Goal: Task Accomplishment & Management: Complete application form

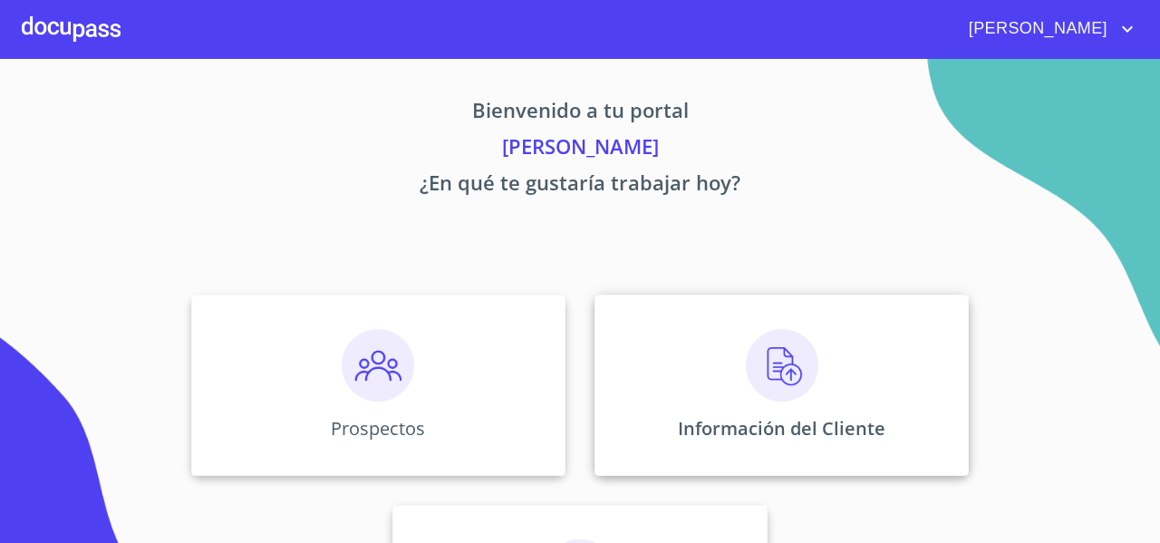
click at [757, 334] on img at bounding box center [782, 365] width 73 height 73
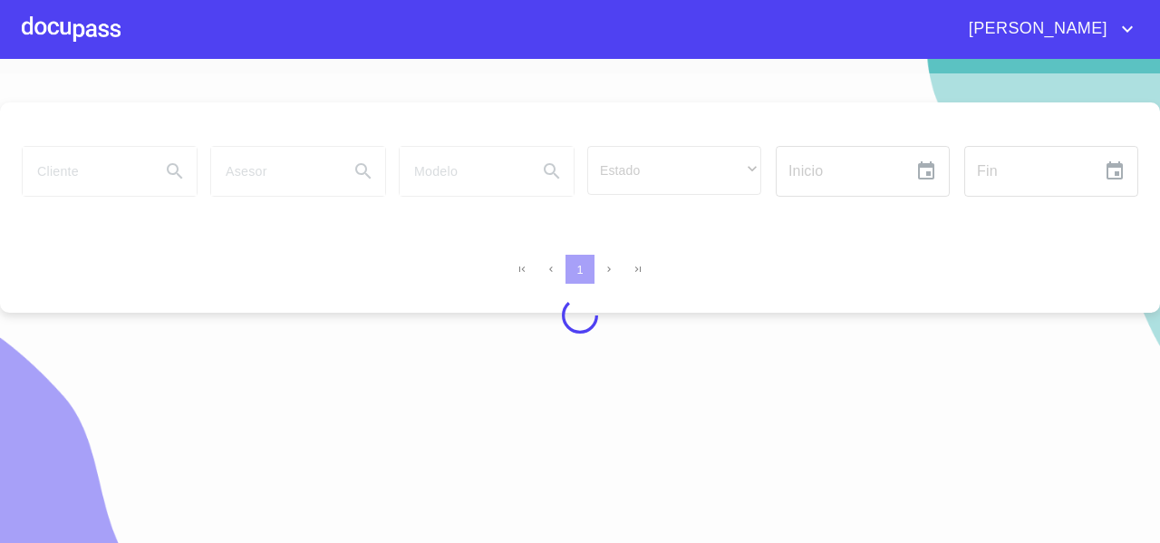
click at [92, 161] on div at bounding box center [580, 315] width 1160 height 484
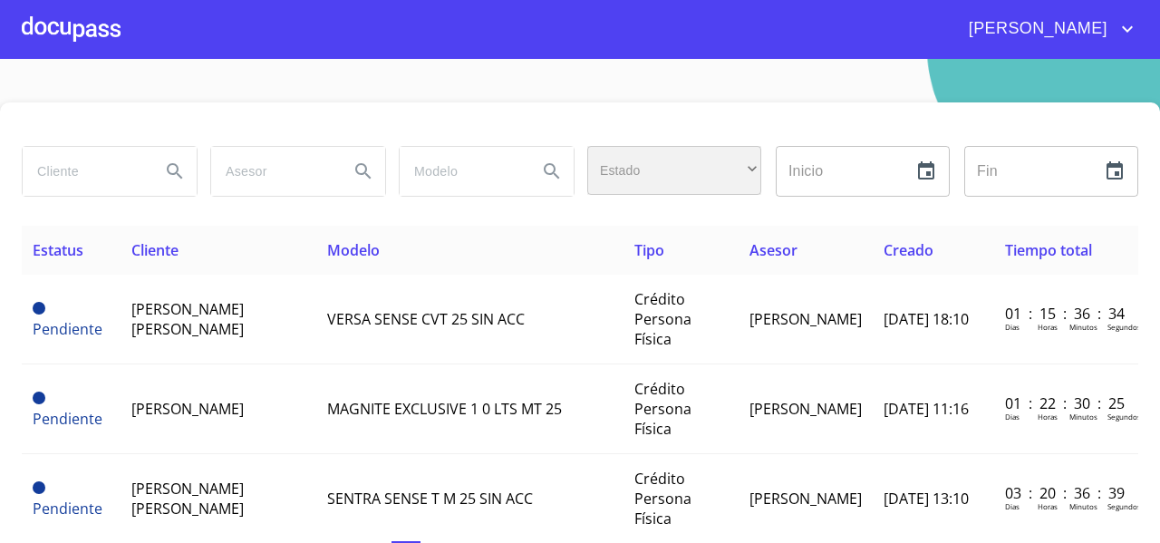
click at [618, 174] on div "​" at bounding box center [674, 170] width 174 height 49
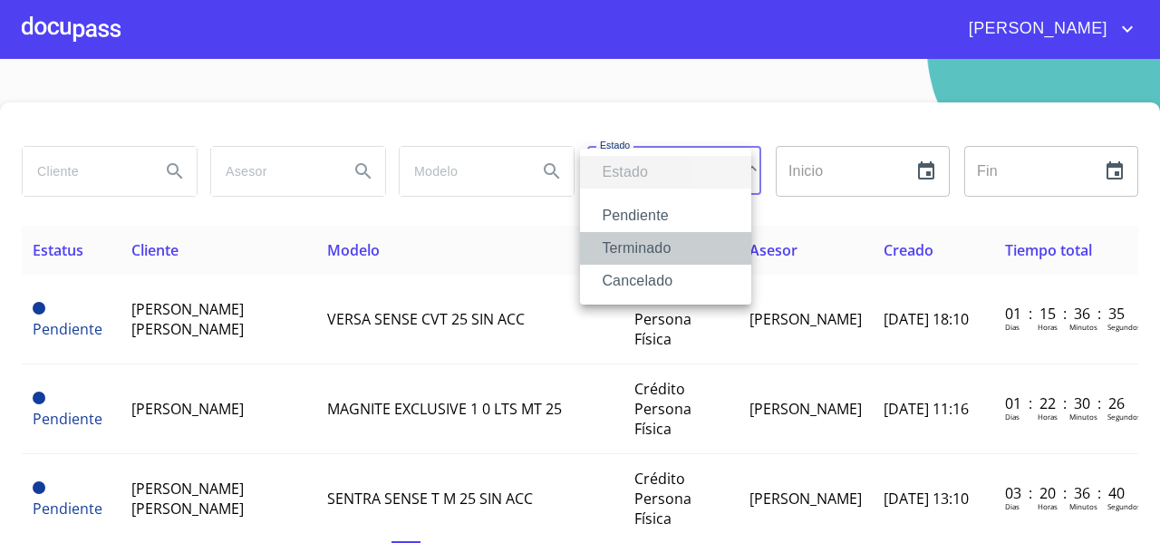
click at [624, 255] on li "Terminado" at bounding box center [665, 248] width 171 height 33
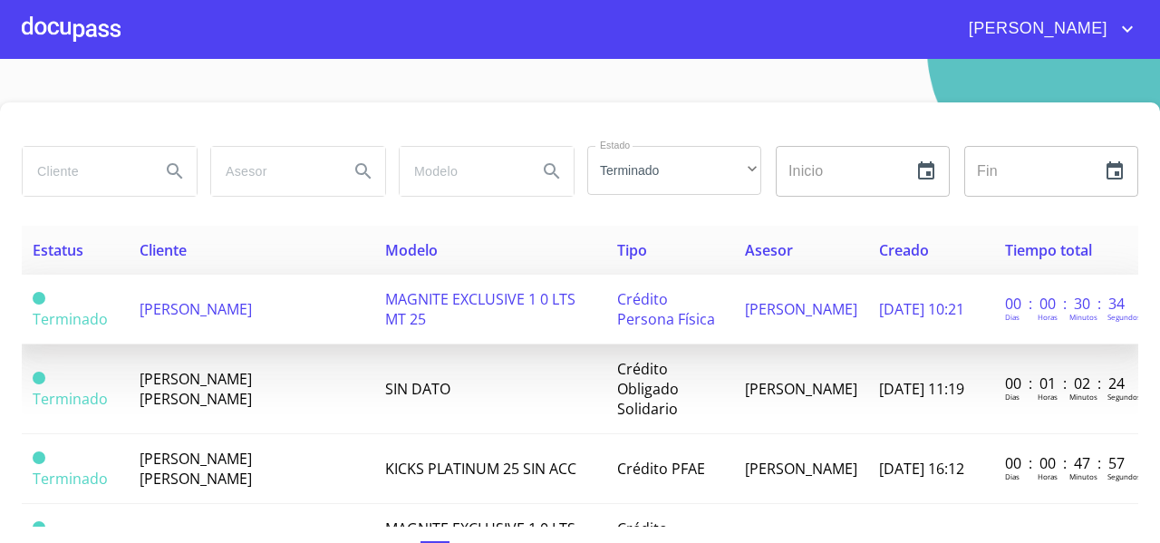
drag, startPoint x: 126, startPoint y: 320, endPoint x: 315, endPoint y: 326, distance: 189.6
click at [315, 326] on tr "Terminado [PERSON_NAME] MAGNITE EXCLUSIVE 1 0 LTS MT 25 Crédito Persona Física …" at bounding box center [580, 310] width 1117 height 70
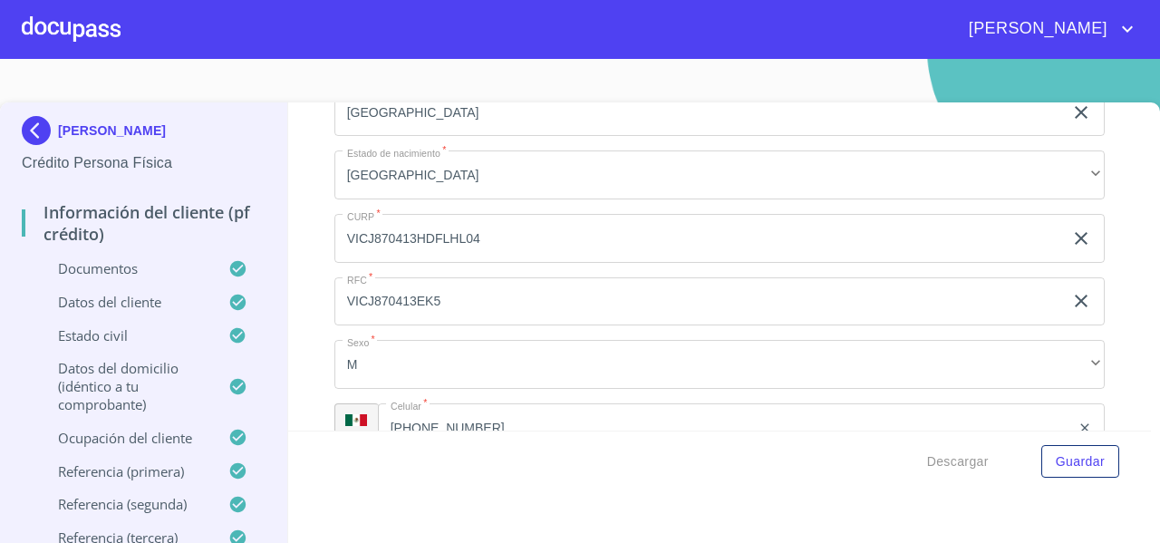
scroll to position [4657, 0]
click at [82, 57] on div at bounding box center [71, 29] width 99 height 58
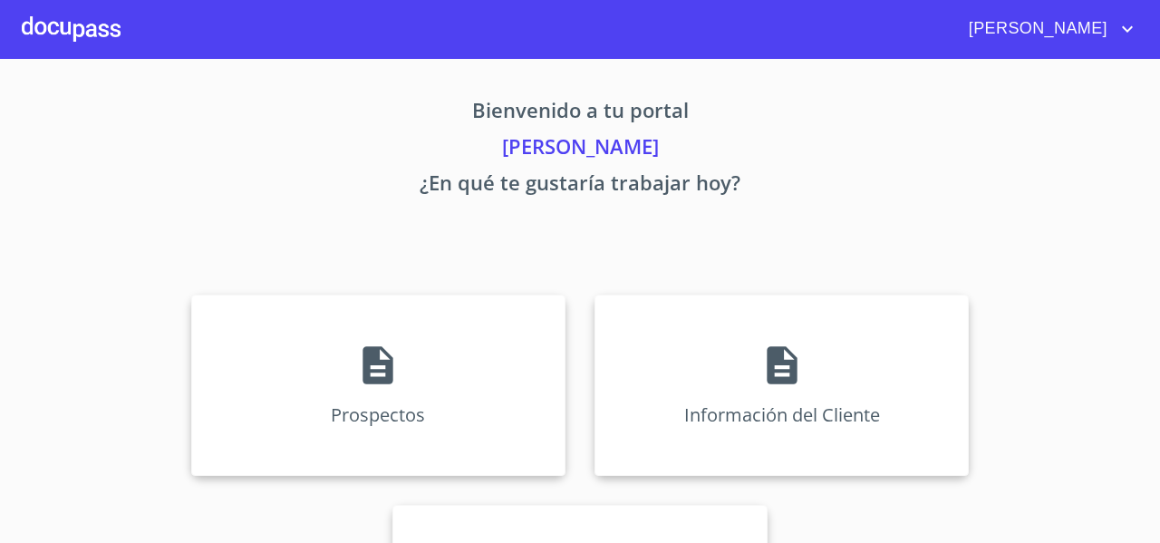
click at [263, 292] on div "Prospectos Información del Cliente Asignación de Ventas" at bounding box center [580, 490] width 1124 height 421
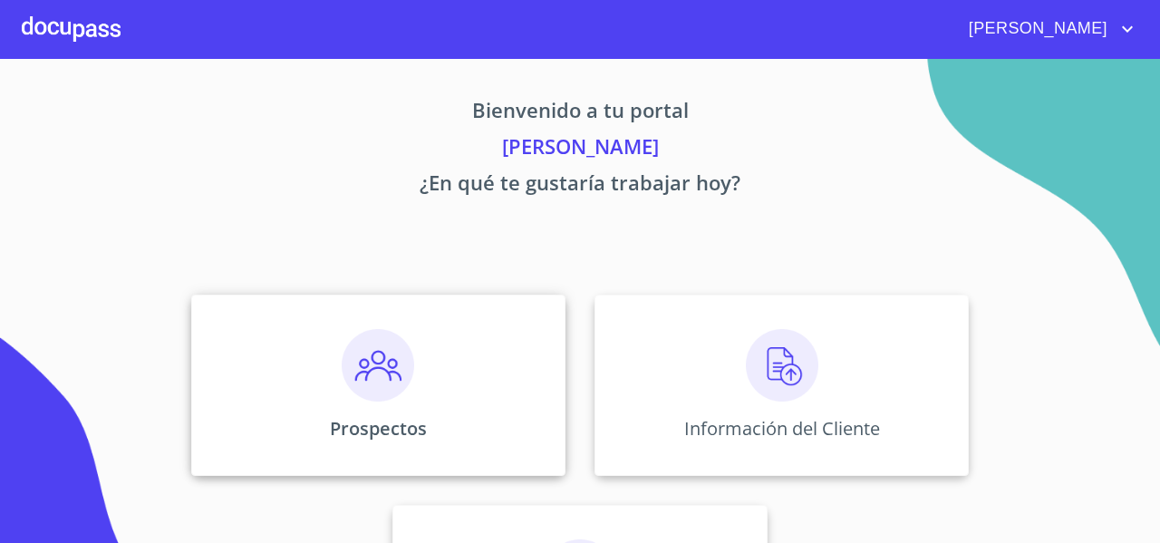
click at [291, 343] on div "Prospectos" at bounding box center [378, 385] width 374 height 181
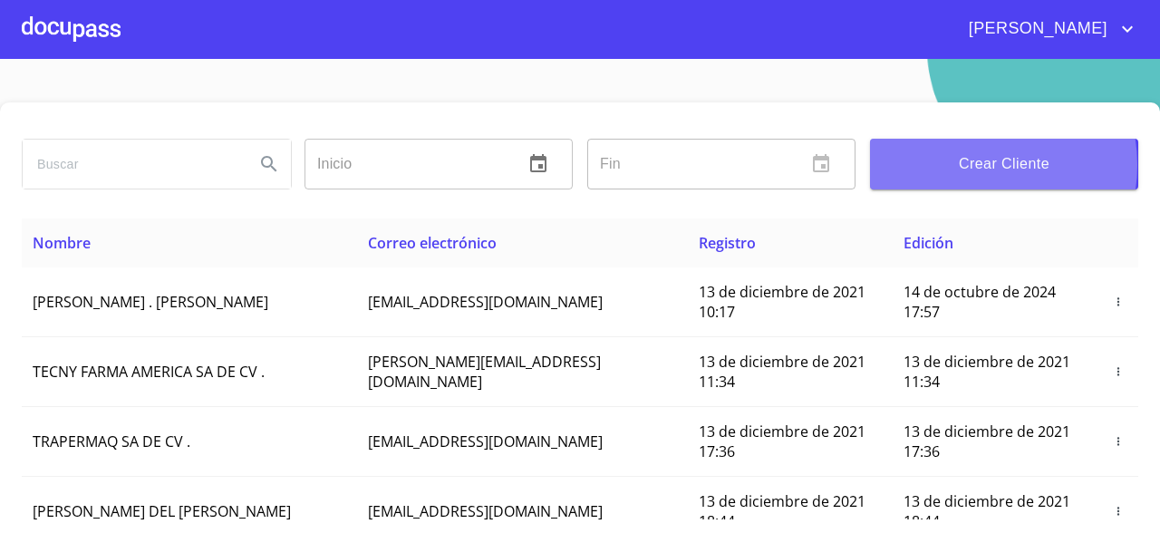
click at [961, 165] on span "Crear Cliente" at bounding box center [1004, 163] width 239 height 25
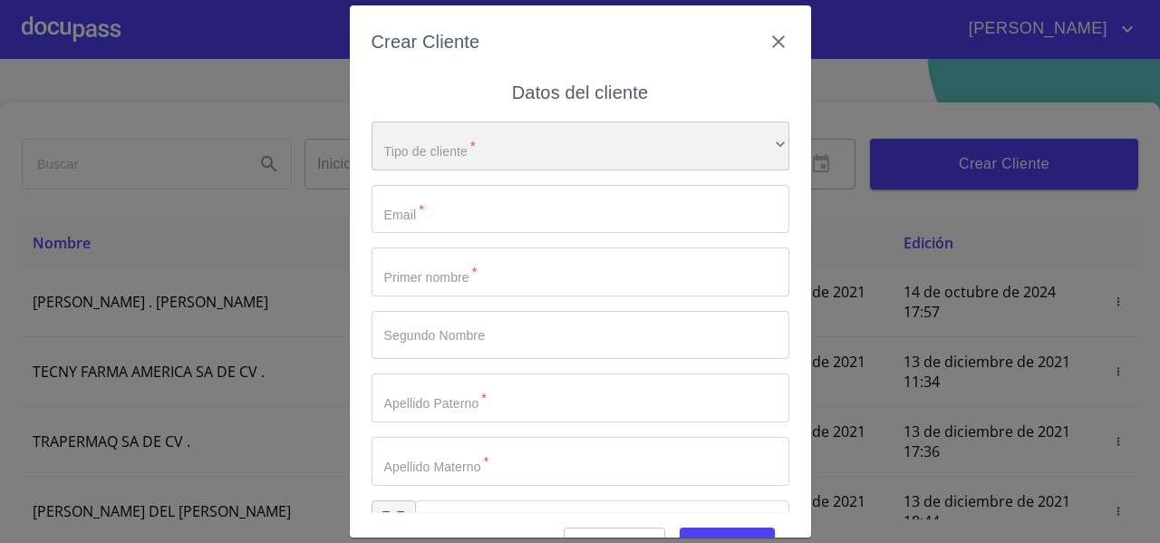
click at [525, 139] on div "​" at bounding box center [581, 145] width 418 height 49
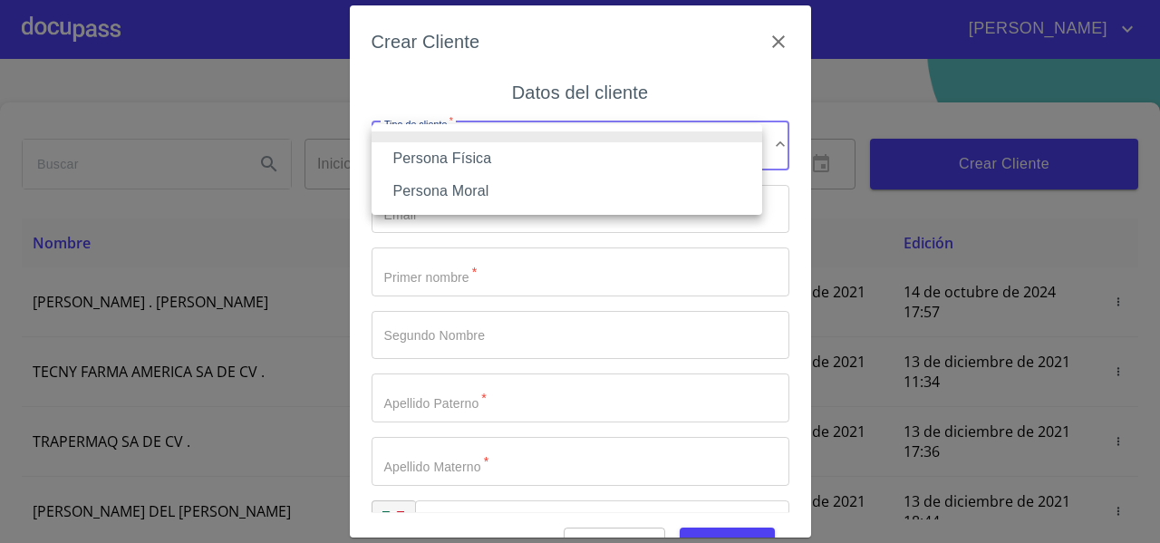
click at [491, 160] on li "Persona Física" at bounding box center [567, 158] width 391 height 33
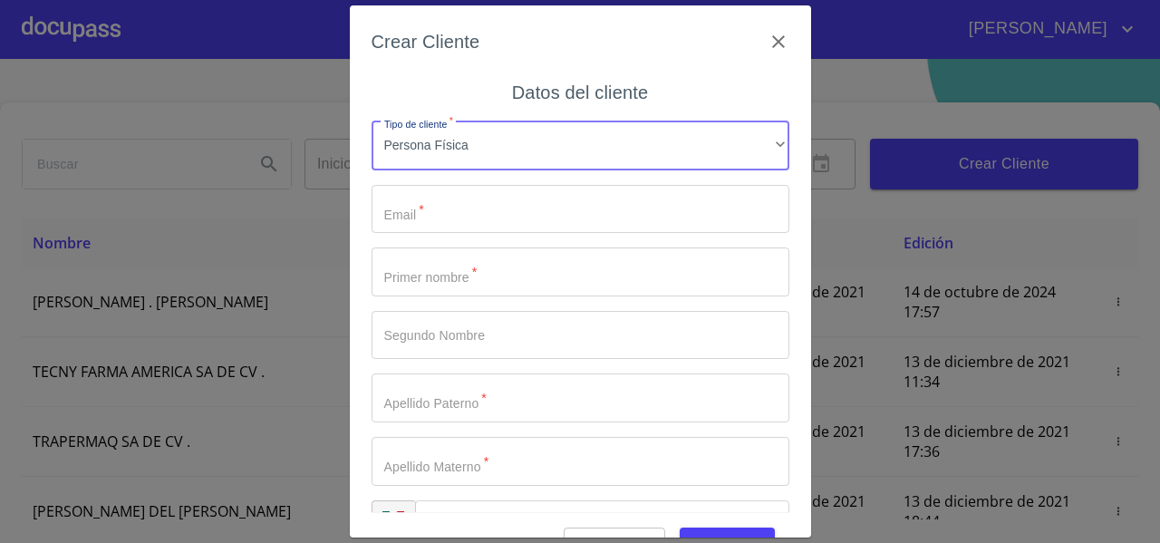
click at [446, 208] on input "Tipo de cliente   *" at bounding box center [581, 209] width 418 height 49
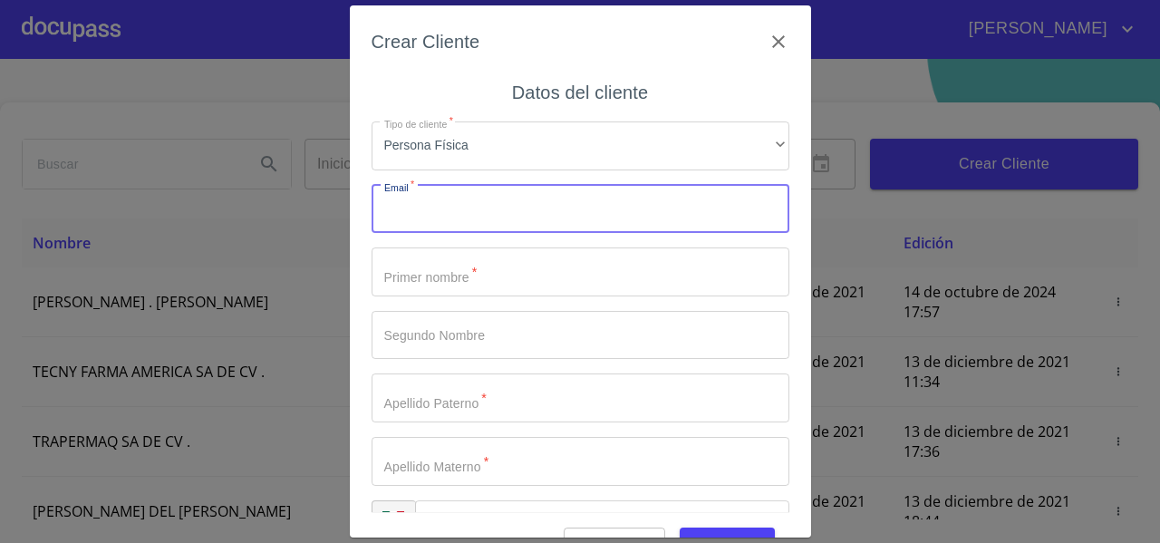
paste input "[EMAIL_ADDRESS][DOMAIN_NAME]"
type input "[EMAIL_ADDRESS][DOMAIN_NAME]"
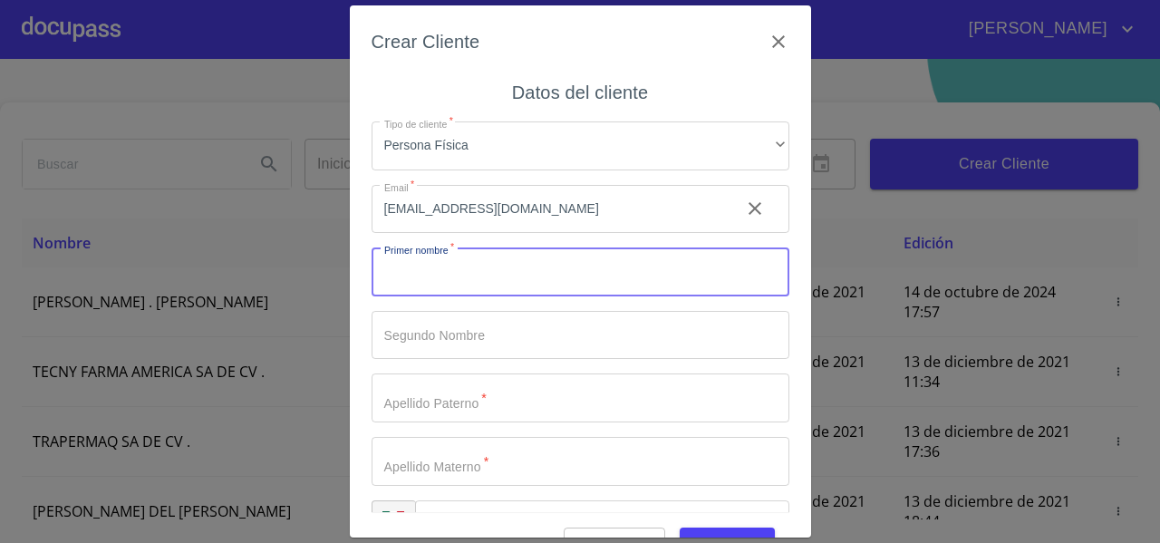
click at [413, 266] on input "Tipo de cliente   *" at bounding box center [581, 271] width 418 height 49
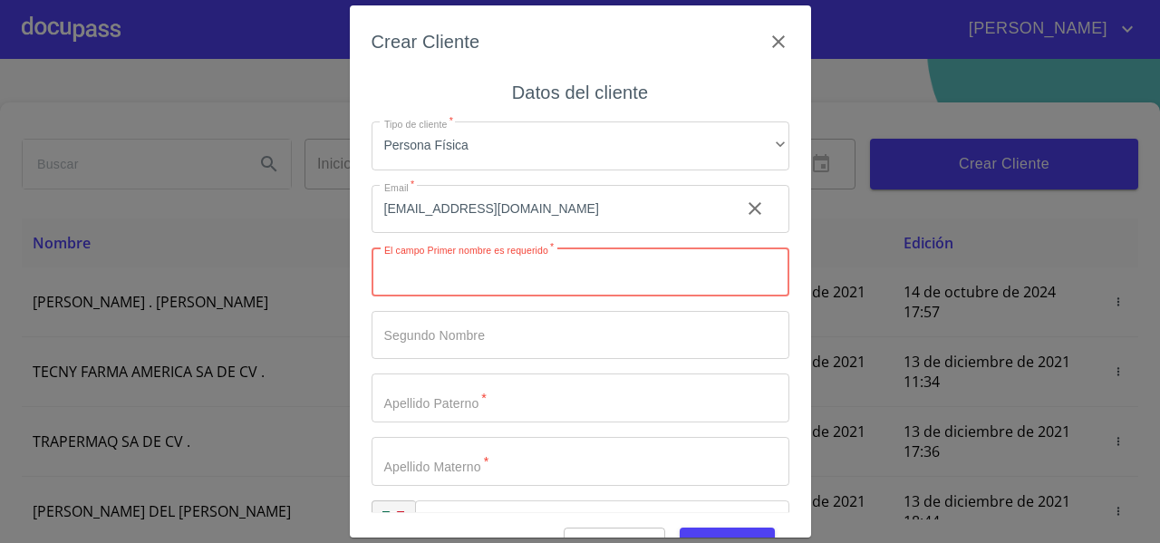
click at [431, 269] on input "Tipo de cliente   *" at bounding box center [581, 271] width 418 height 49
paste input "[PERSON_NAME] [PERSON_NAME]"
drag, startPoint x: 425, startPoint y: 275, endPoint x: 594, endPoint y: 272, distance: 168.6
click at [594, 272] on input "[PERSON_NAME] [PERSON_NAME]" at bounding box center [549, 271] width 354 height 49
type input "[PERSON_NAME]"
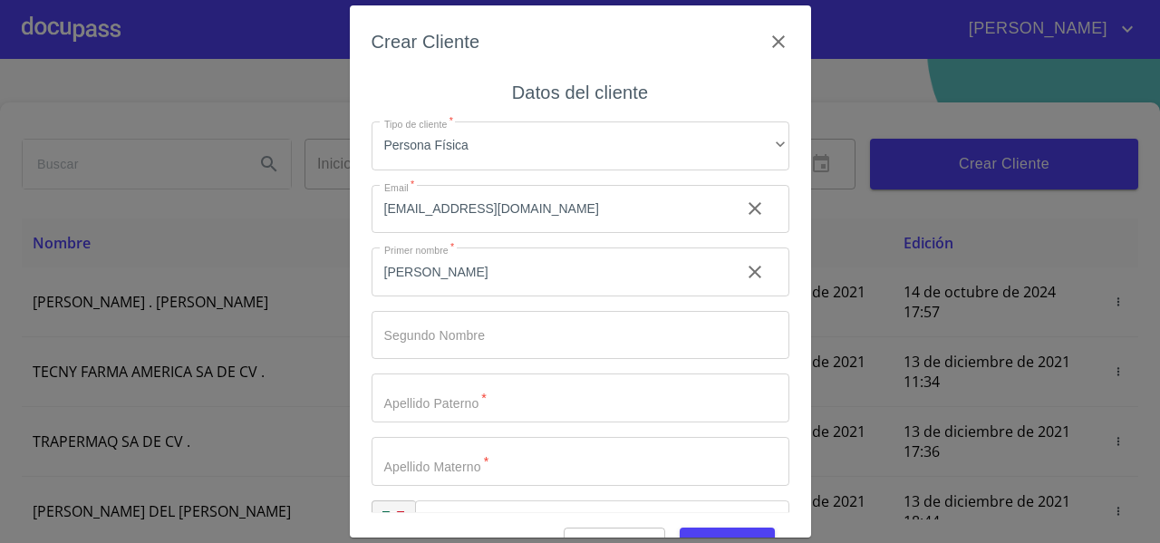
click at [489, 304] on div "Tipo de cliente   * Persona Física ​ Email   * [EMAIL_ADDRESS][DOMAIN_NAME] ​ P…" at bounding box center [581, 335] width 418 height 457
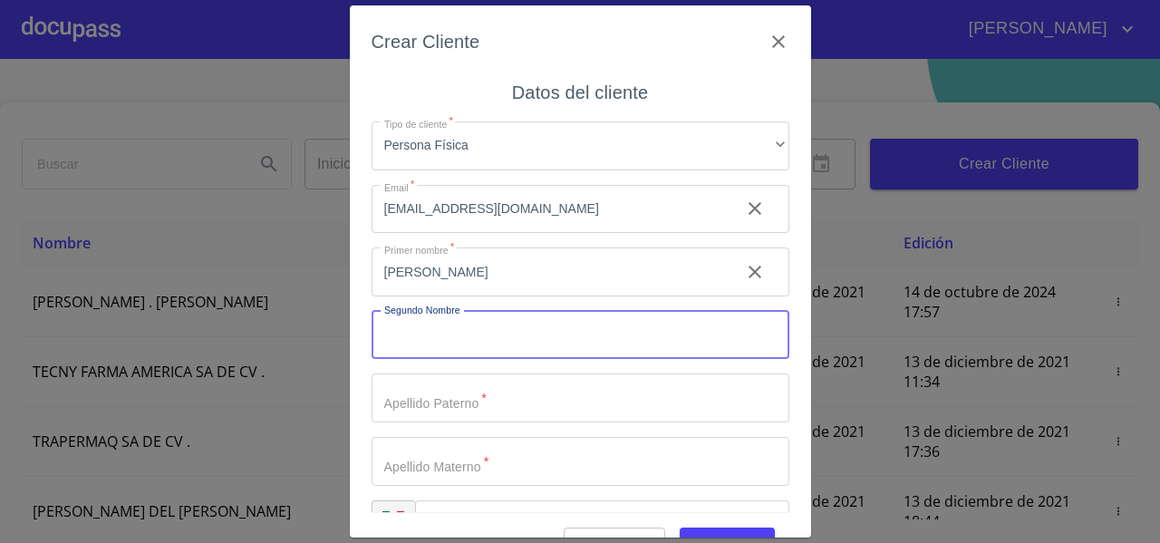
click at [460, 317] on input "Tipo de cliente   *" at bounding box center [581, 335] width 418 height 49
paste input "[PERSON_NAME]"
click at [433, 341] on input "[PERSON_NAME]" at bounding box center [549, 335] width 354 height 49
drag, startPoint x: 430, startPoint y: 334, endPoint x: 557, endPoint y: 338, distance: 127.0
click at [557, 338] on input "[PERSON_NAME]" at bounding box center [549, 335] width 354 height 49
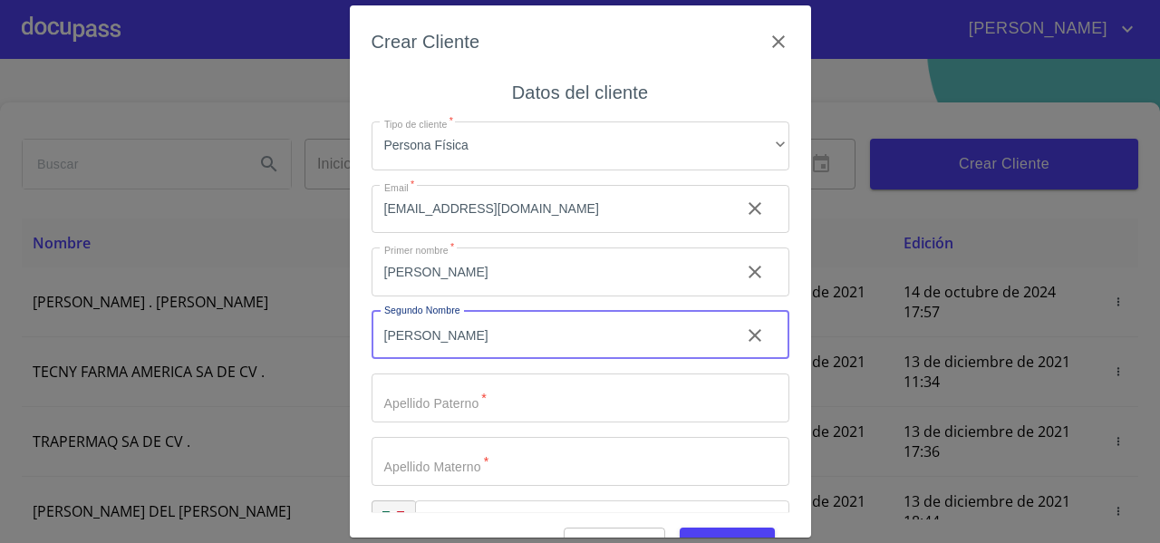
type input "[PERSON_NAME]"
click at [458, 396] on input "Tipo de cliente   *" at bounding box center [581, 397] width 418 height 49
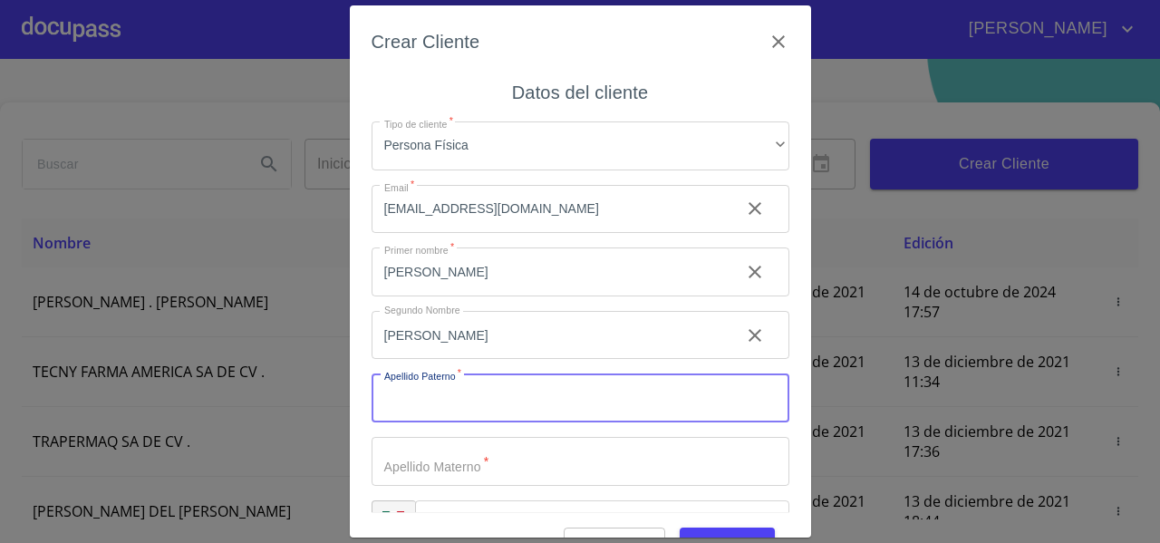
paste input "[PERSON_NAME]"
drag, startPoint x: 441, startPoint y: 399, endPoint x: 512, endPoint y: 401, distance: 71.6
click at [512, 401] on input "[PERSON_NAME]" at bounding box center [549, 397] width 354 height 49
drag, startPoint x: 440, startPoint y: 399, endPoint x: 551, endPoint y: 410, distance: 112.0
click at [551, 410] on input "[PERSON_NAME]" at bounding box center [549, 397] width 354 height 49
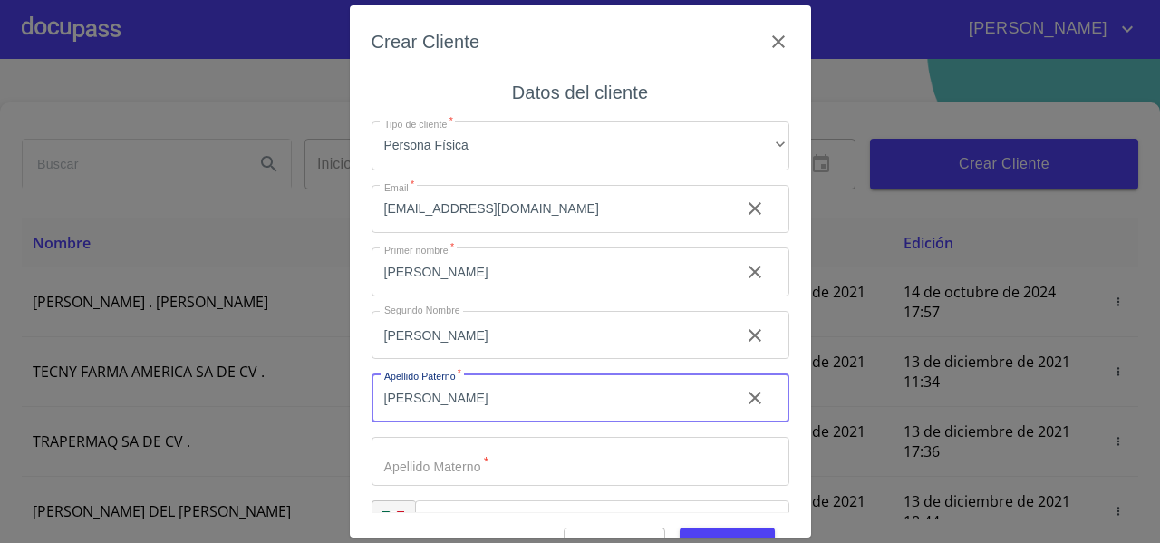
type input "[PERSON_NAME]"
click at [444, 472] on input "Tipo de cliente   *" at bounding box center [581, 461] width 418 height 49
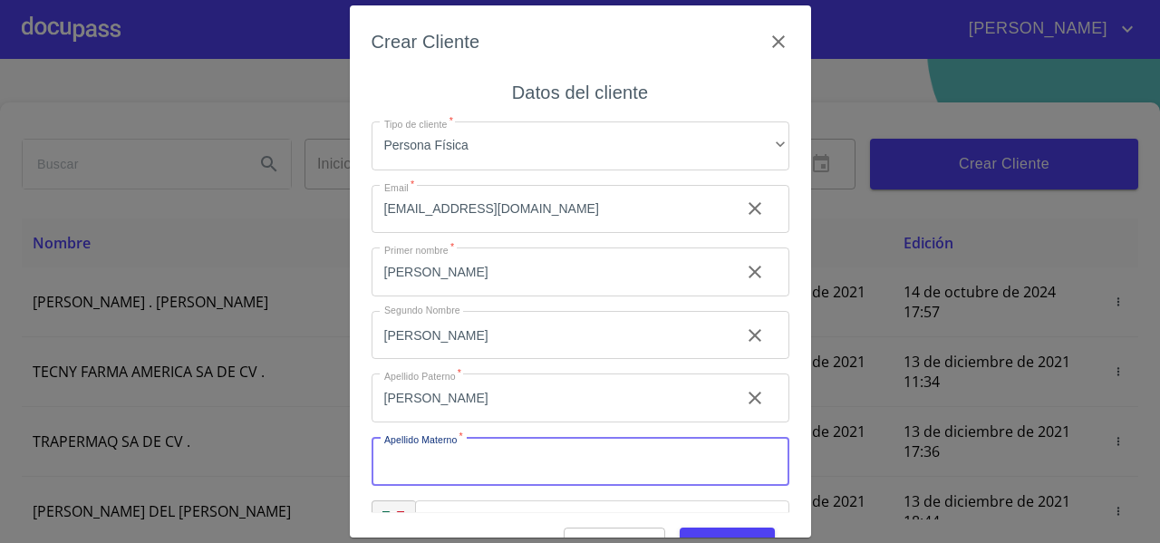
paste input "[PERSON_NAME]"
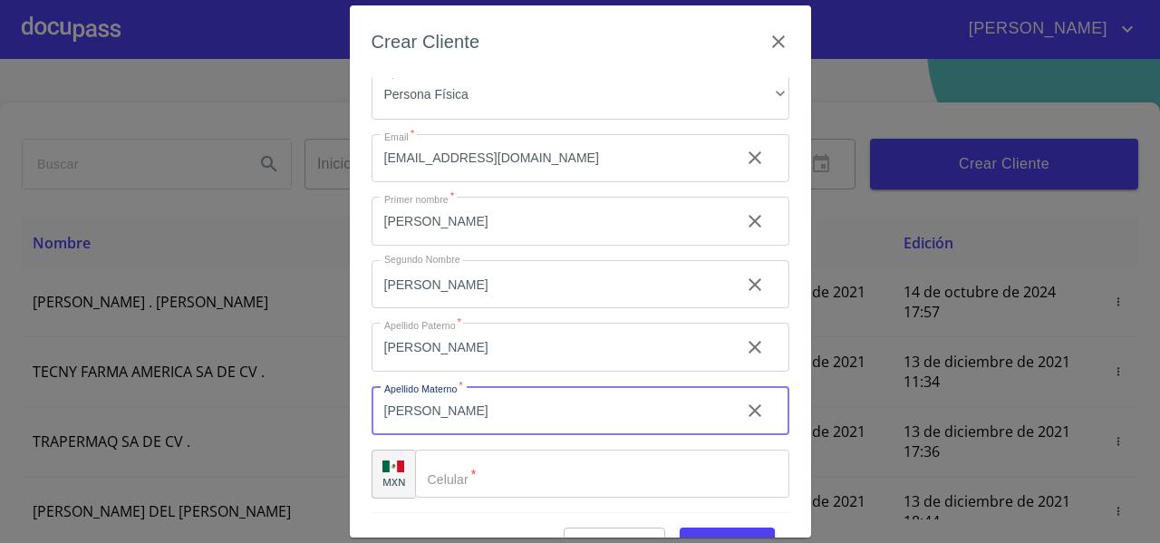
type input "[PERSON_NAME]"
click at [465, 469] on input "Tipo de cliente   *" at bounding box center [602, 474] width 374 height 49
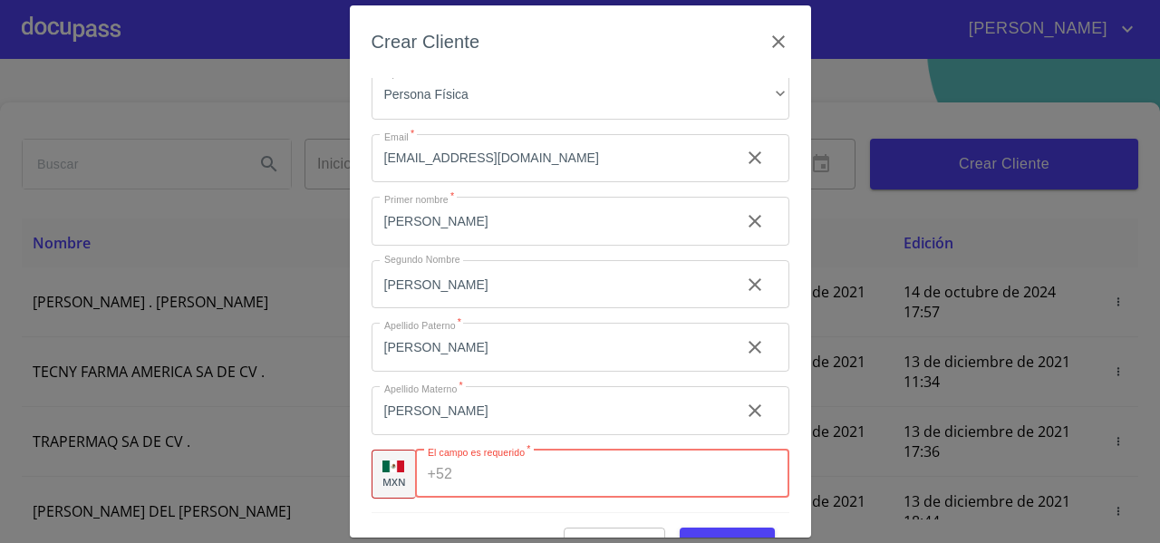
paste input "[PHONE_NUMBER]"
type input "[PHONE_NUMBER]"
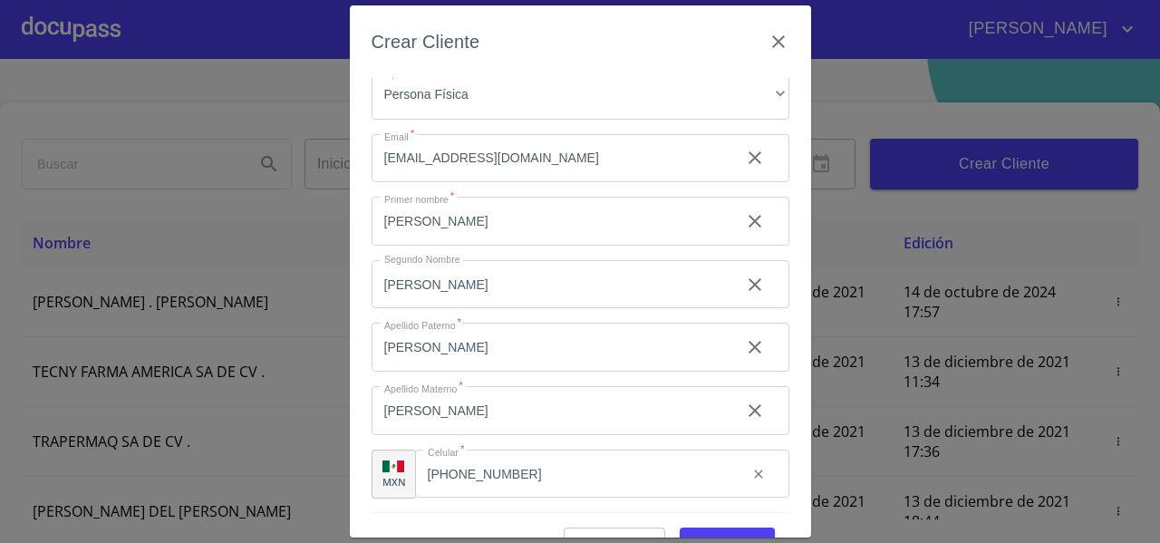
scroll to position [44, 0]
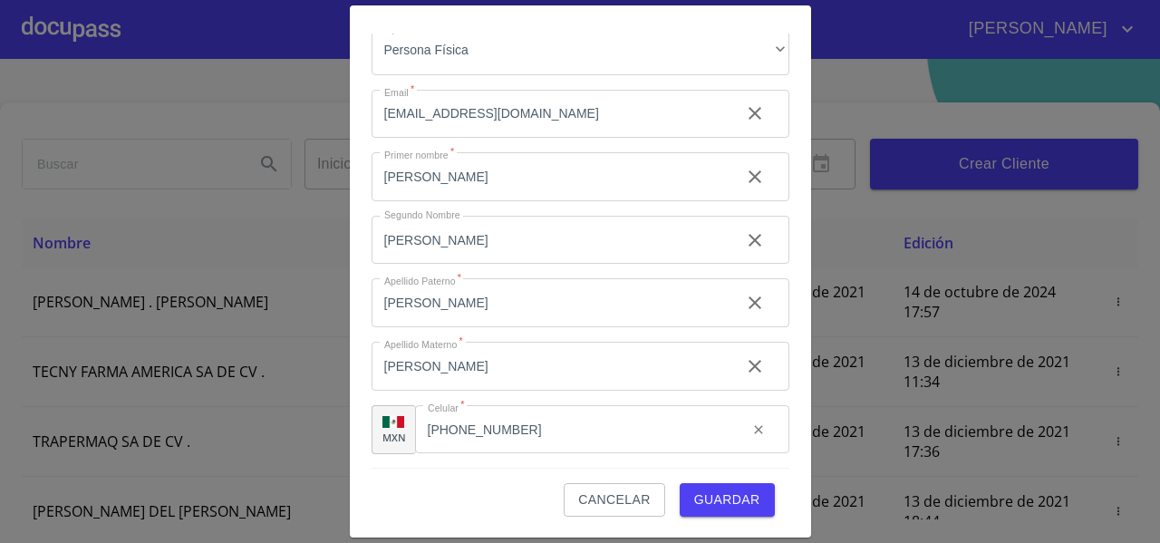
click at [743, 506] on span "Guardar" at bounding box center [727, 500] width 66 height 23
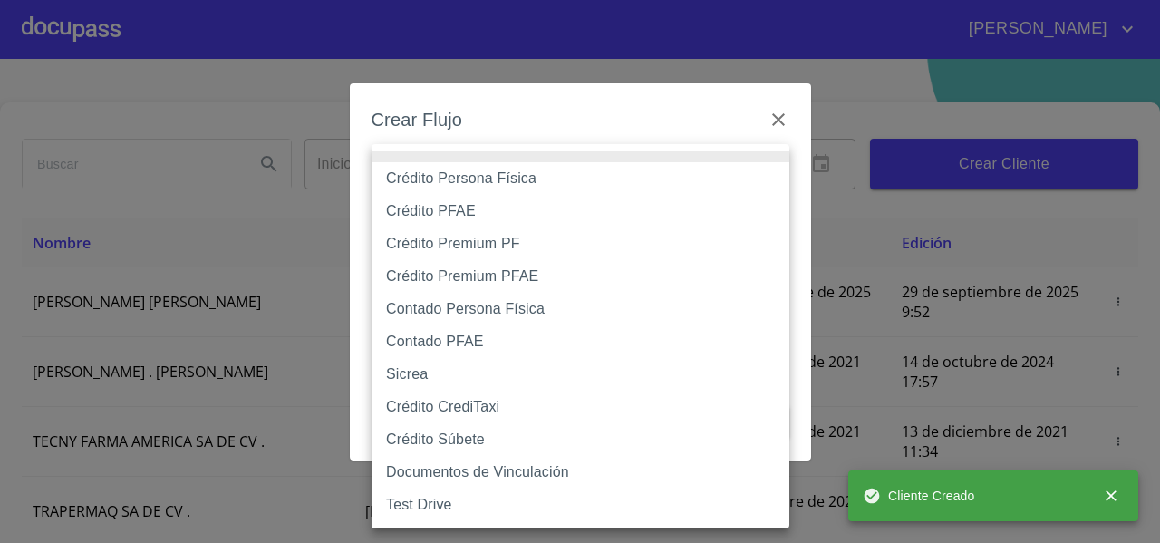
click at [447, 186] on body "[PERSON_NAME] ​ Fin ​ Crear Cliente Nombre Correo electrónico Registro Edición …" at bounding box center [580, 271] width 1160 height 543
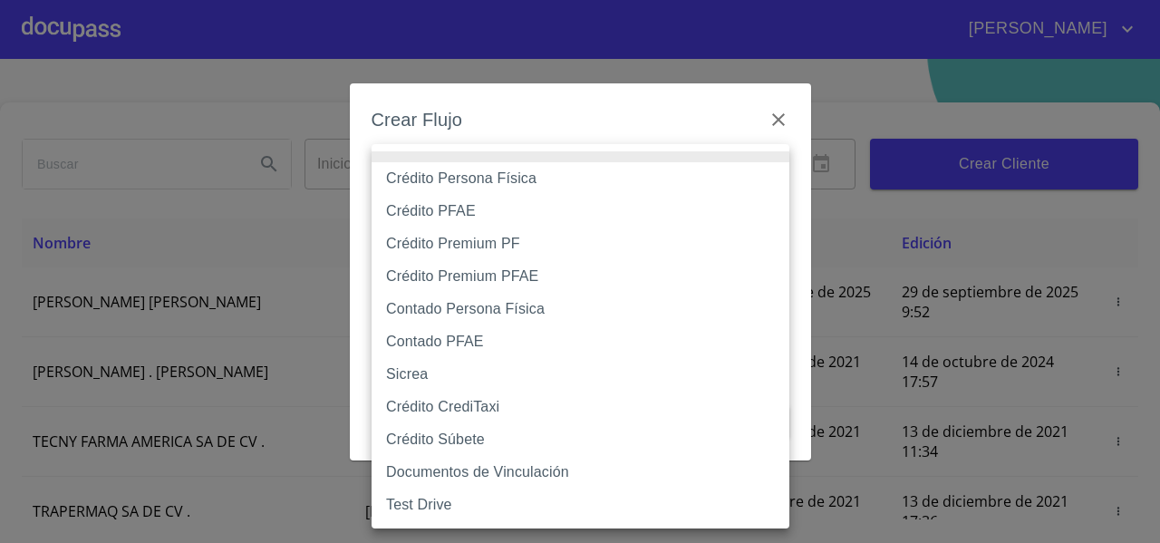
click at [440, 184] on li "Crédito Persona Física" at bounding box center [581, 178] width 418 height 33
type input "61b033e49b8c202ad5bb7912"
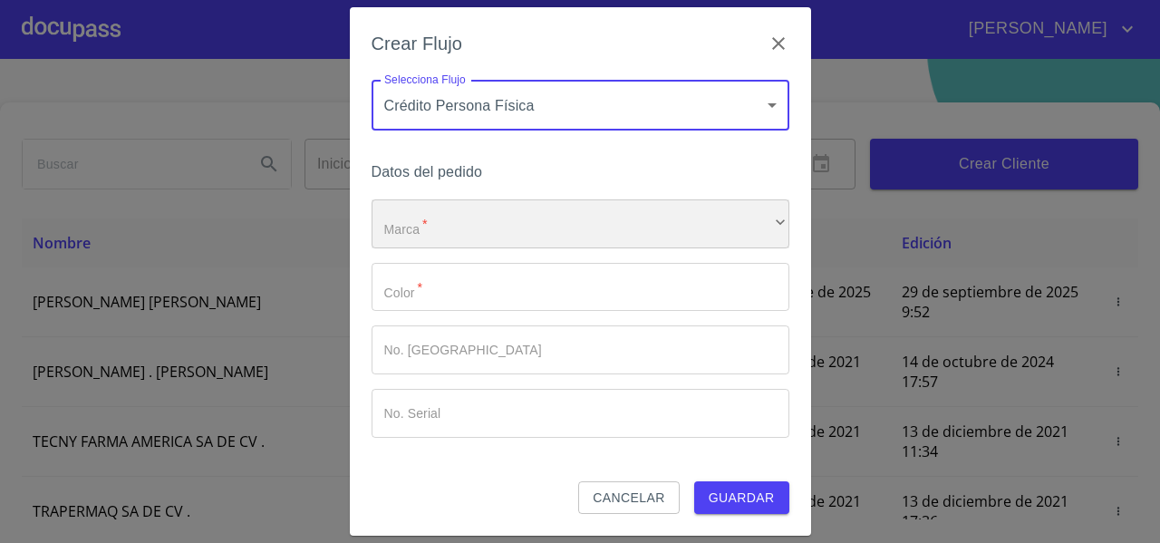
click at [438, 237] on div "​" at bounding box center [581, 223] width 418 height 49
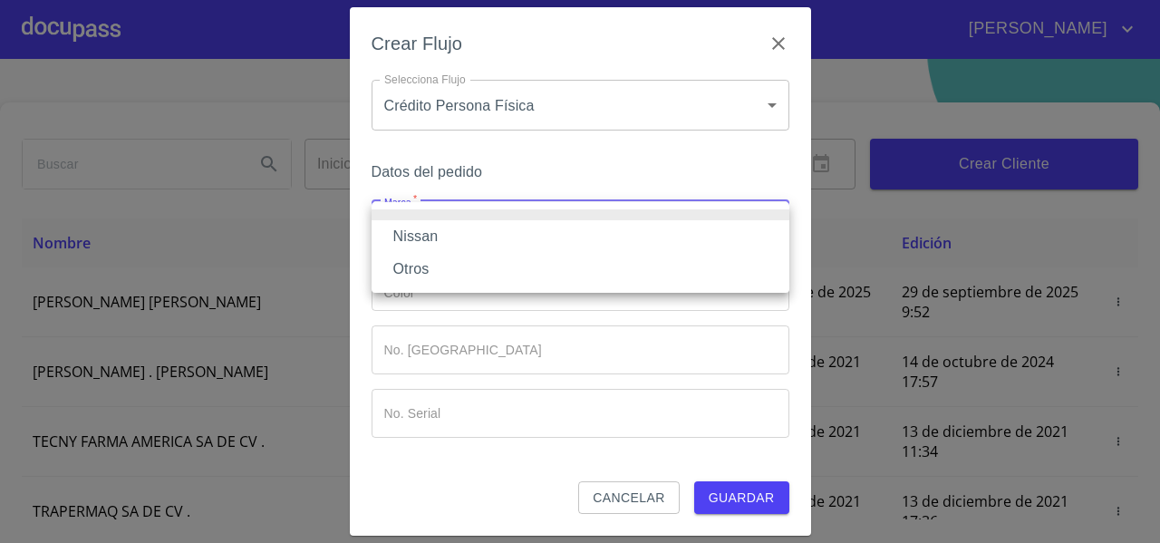
click at [430, 237] on li "Nissan" at bounding box center [581, 236] width 418 height 33
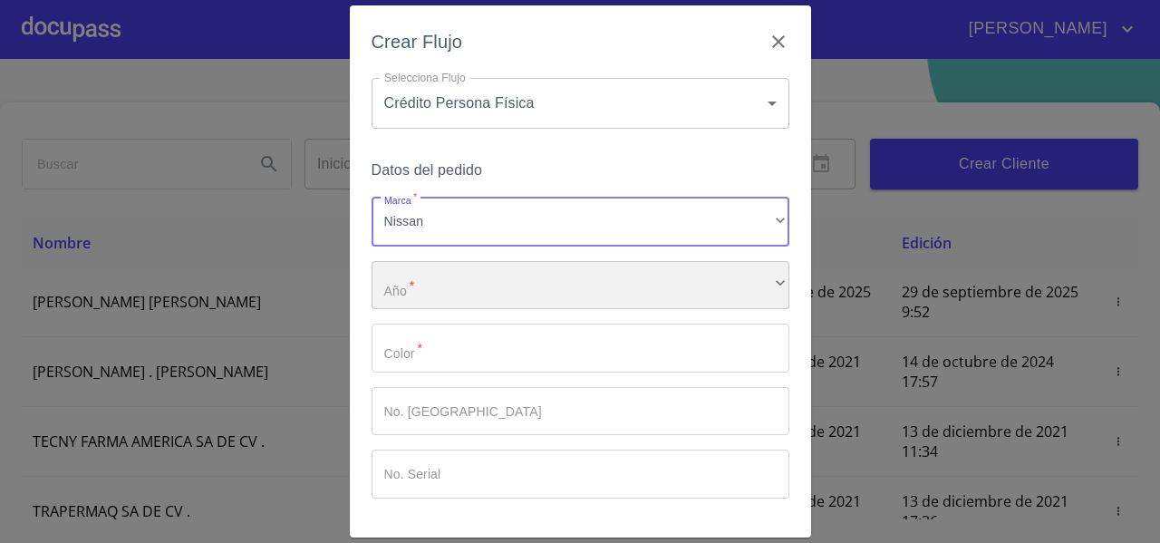
click at [425, 273] on div "​" at bounding box center [581, 285] width 418 height 49
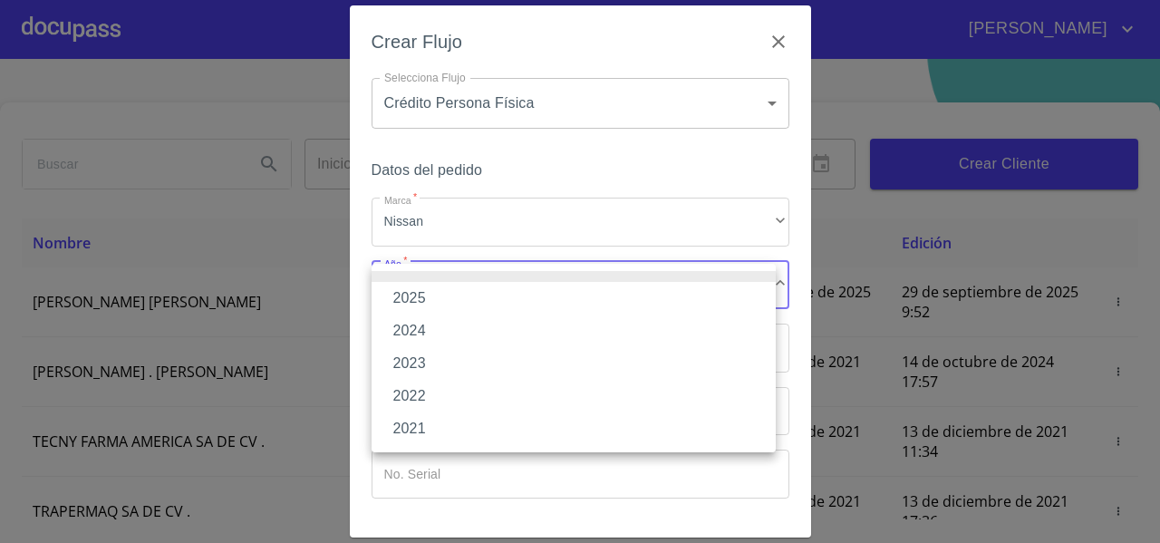
click at [417, 304] on li "2025" at bounding box center [574, 298] width 404 height 33
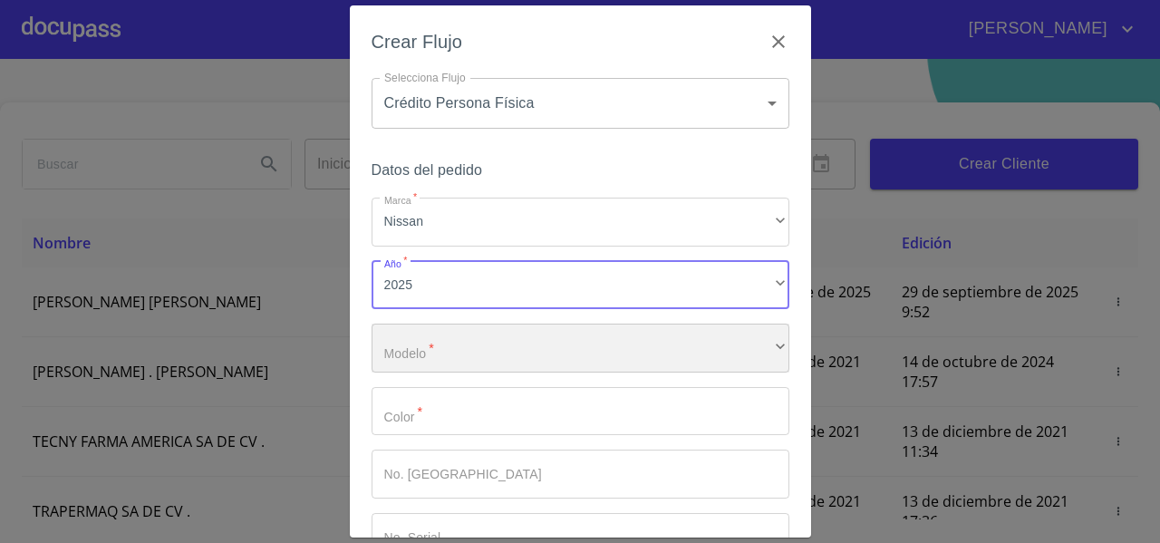
click at [437, 355] on div "​" at bounding box center [581, 348] width 418 height 49
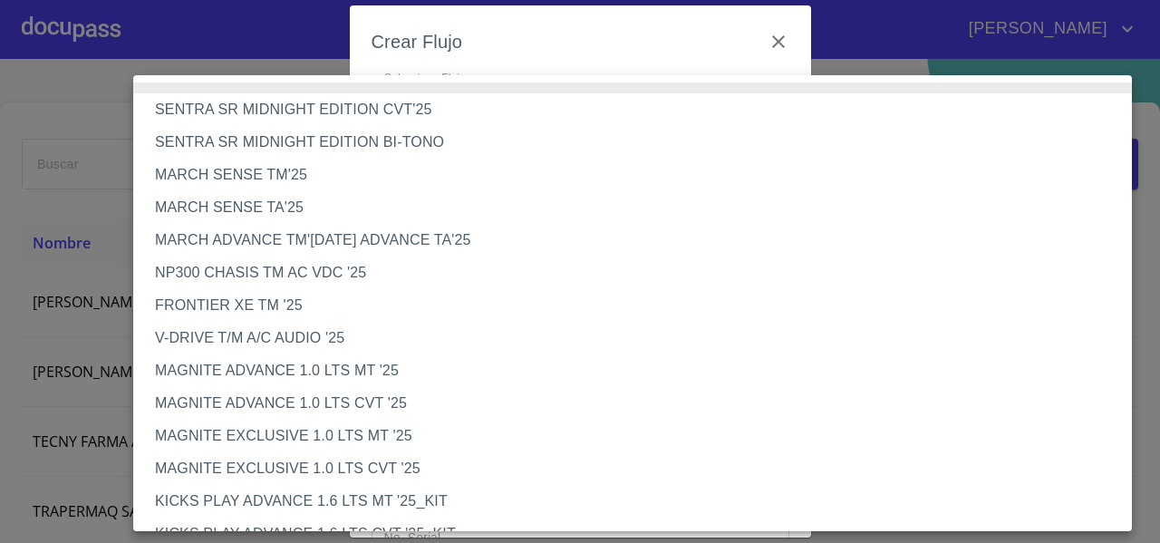
scroll to position [1526, 0]
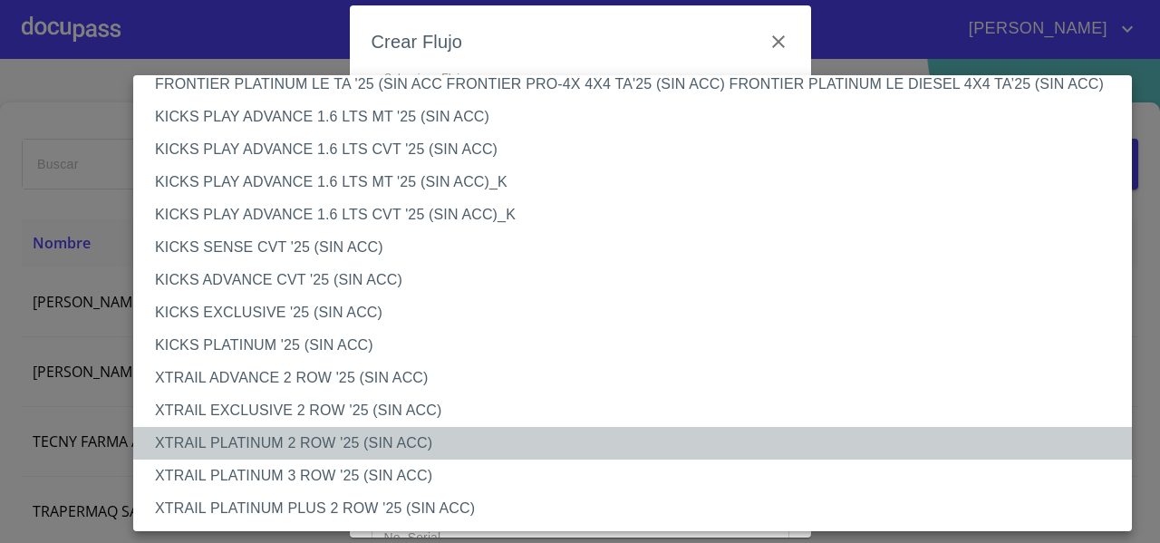
click at [345, 450] on li "XTRAIL PLATINUM 2 ROW '25 (SIN ACC)" at bounding box center [639, 443] width 1013 height 33
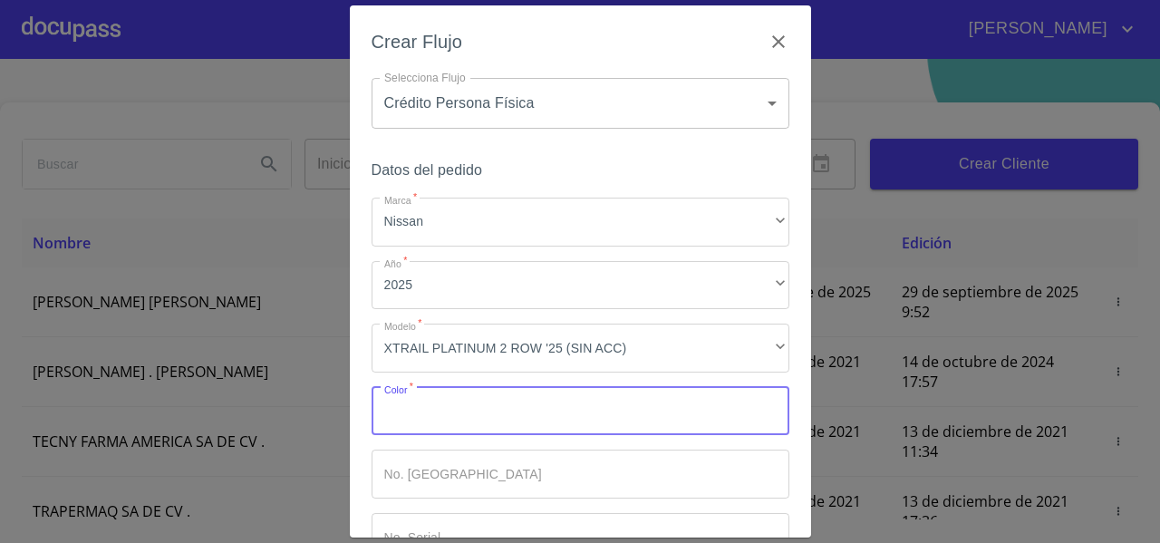
click at [462, 414] on input "Marca   *" at bounding box center [581, 411] width 418 height 49
type input "gris"
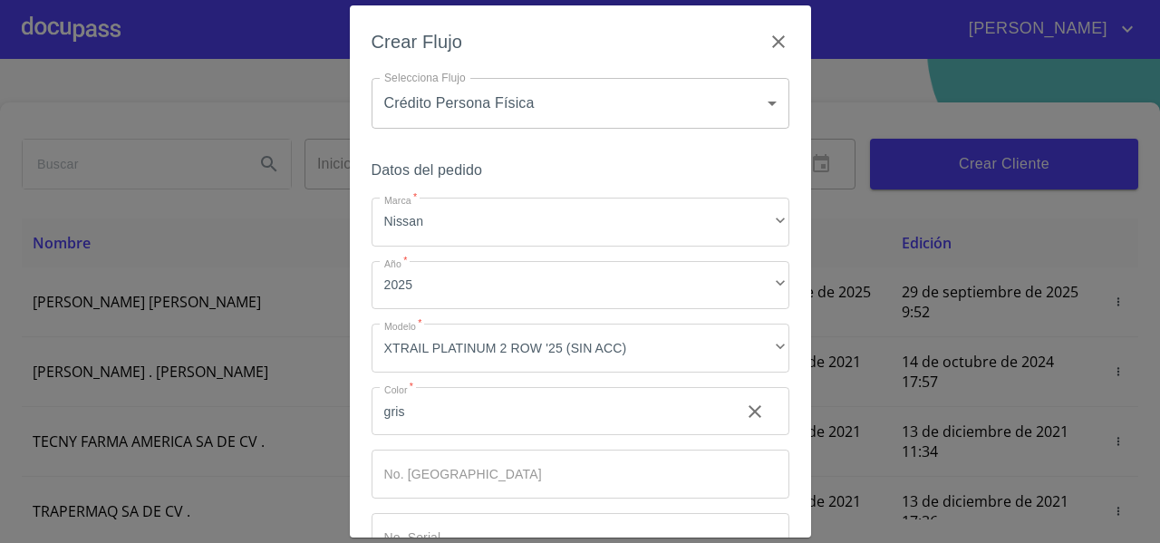
scroll to position [122, 0]
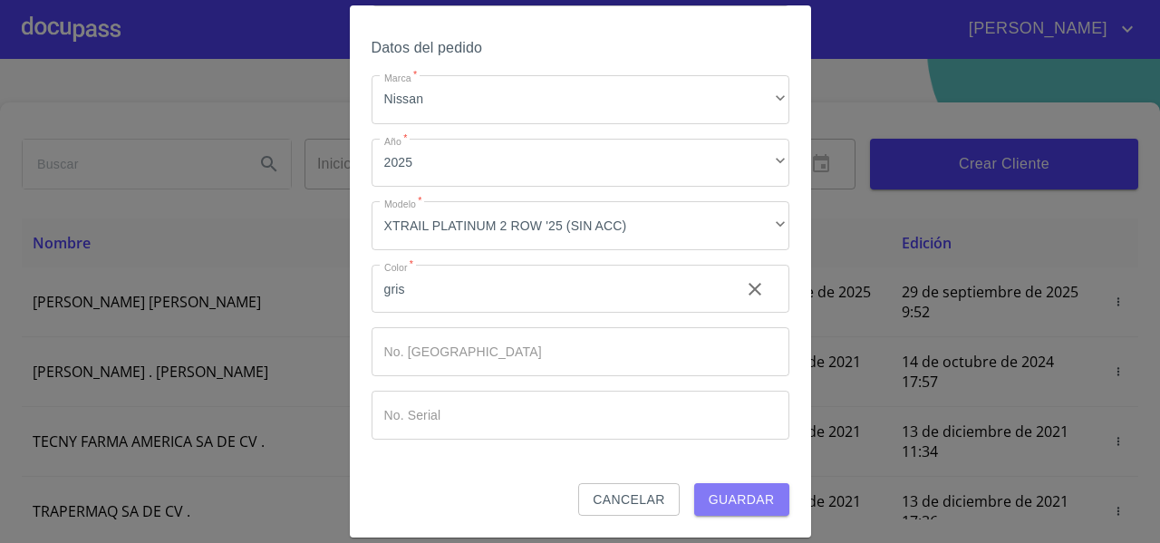
click at [736, 499] on span "Guardar" at bounding box center [742, 500] width 66 height 23
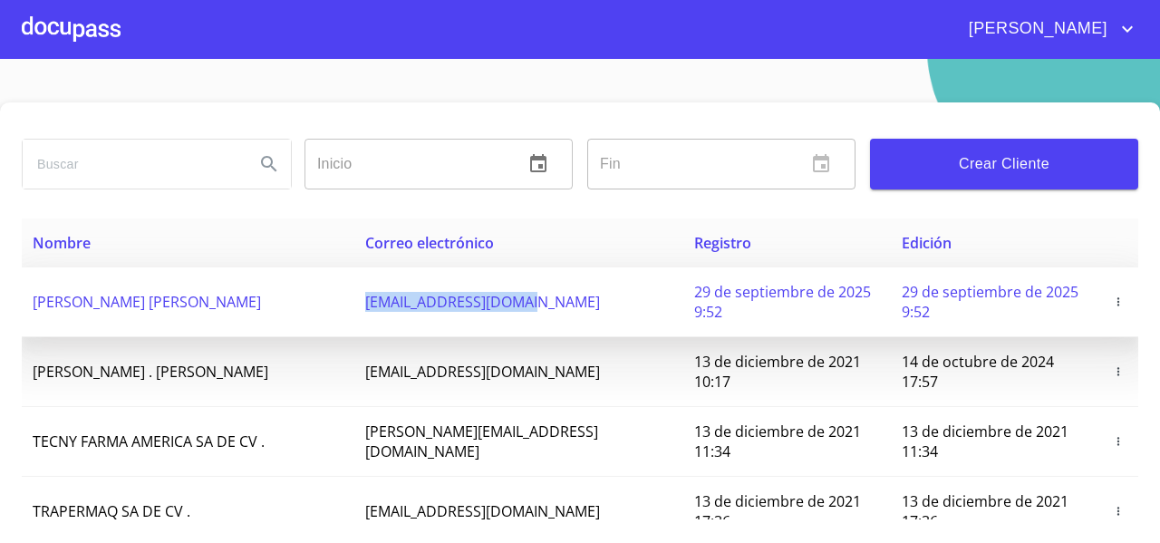
drag, startPoint x: 389, startPoint y: 304, endPoint x: 566, endPoint y: 308, distance: 176.8
click at [566, 308] on td "[EMAIL_ADDRESS][DOMAIN_NAME]" at bounding box center [518, 302] width 329 height 70
copy span "[EMAIL_ADDRESS][DOMAIN_NAME]"
drag, startPoint x: 34, startPoint y: 298, endPoint x: 303, endPoint y: 334, distance: 270.8
click at [303, 334] on td "[PERSON_NAME] [PERSON_NAME]" at bounding box center [188, 302] width 333 height 70
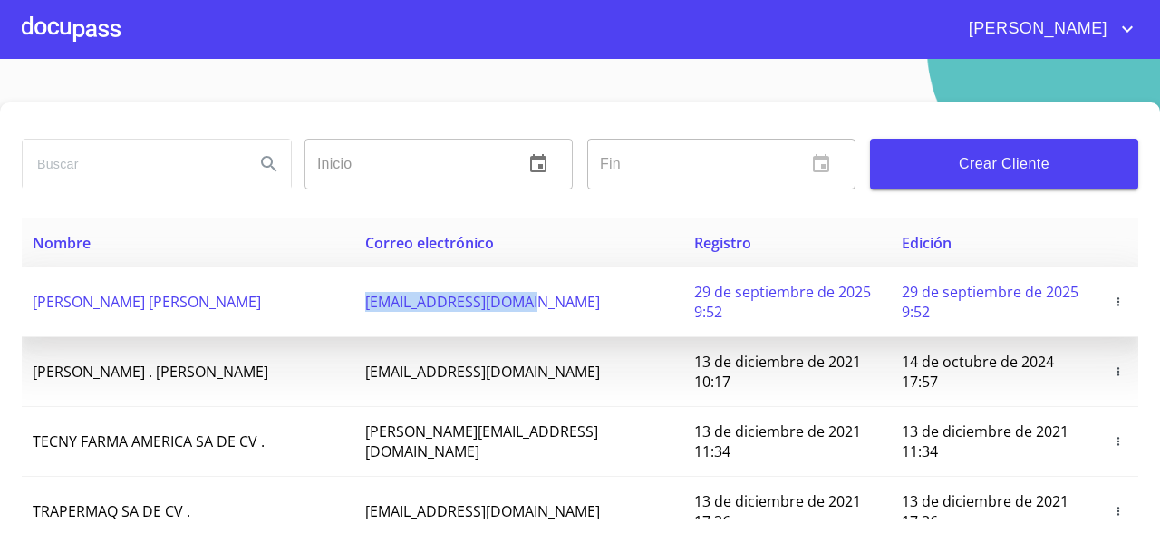
copy span "[PERSON_NAME] [PERSON_NAME]"
